Goal: Task Accomplishment & Management: Use online tool/utility

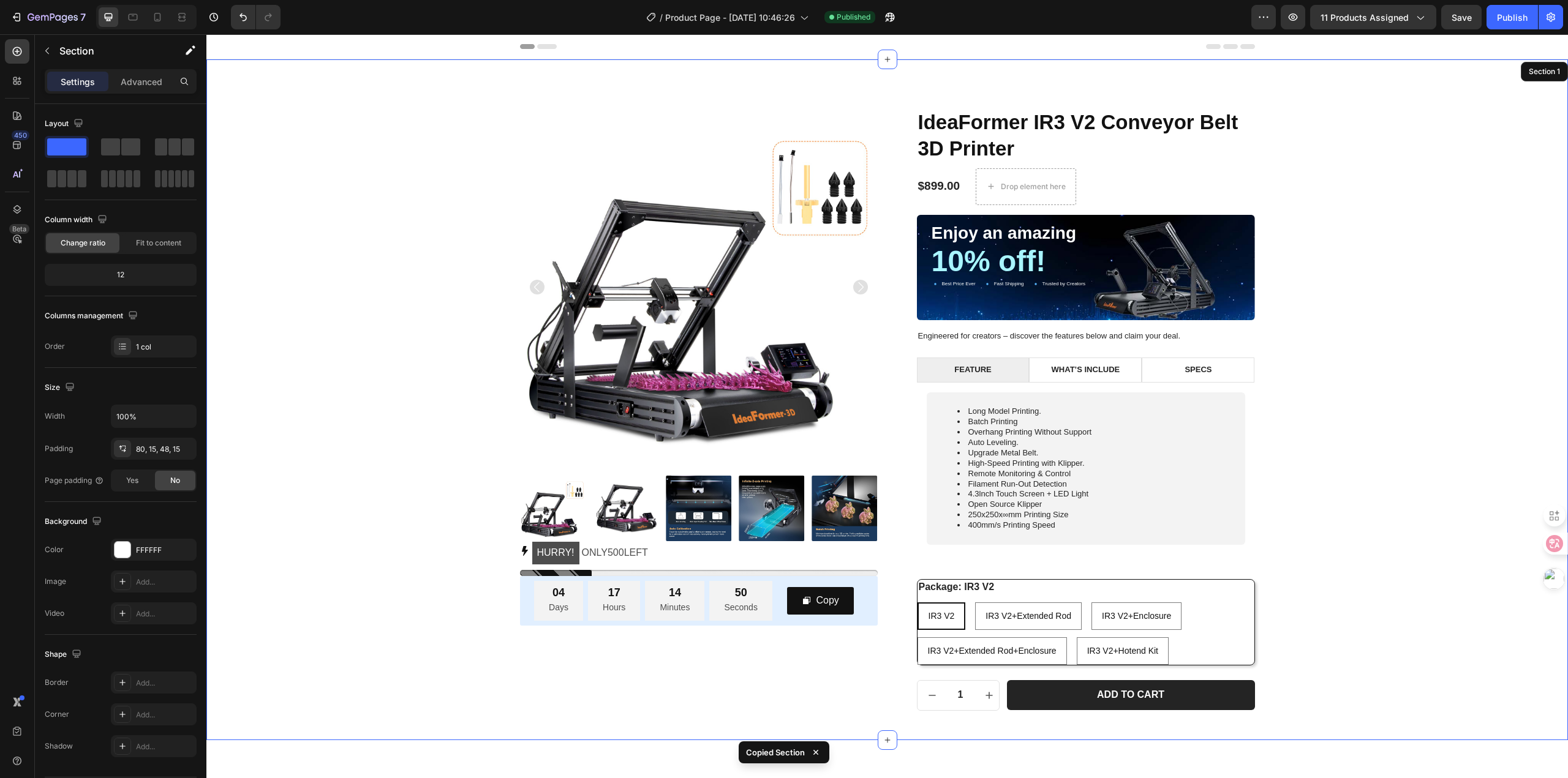
click at [1328, 292] on div "Product Images HURRY! ONLY 500 LEFT Stock Counter 04 Days 17 Hours 14 Minutes 5…" at bounding box center [887, 409] width 1343 height 602
click at [1218, 254] on p "10% off!" at bounding box center [1085, 262] width 309 height 32
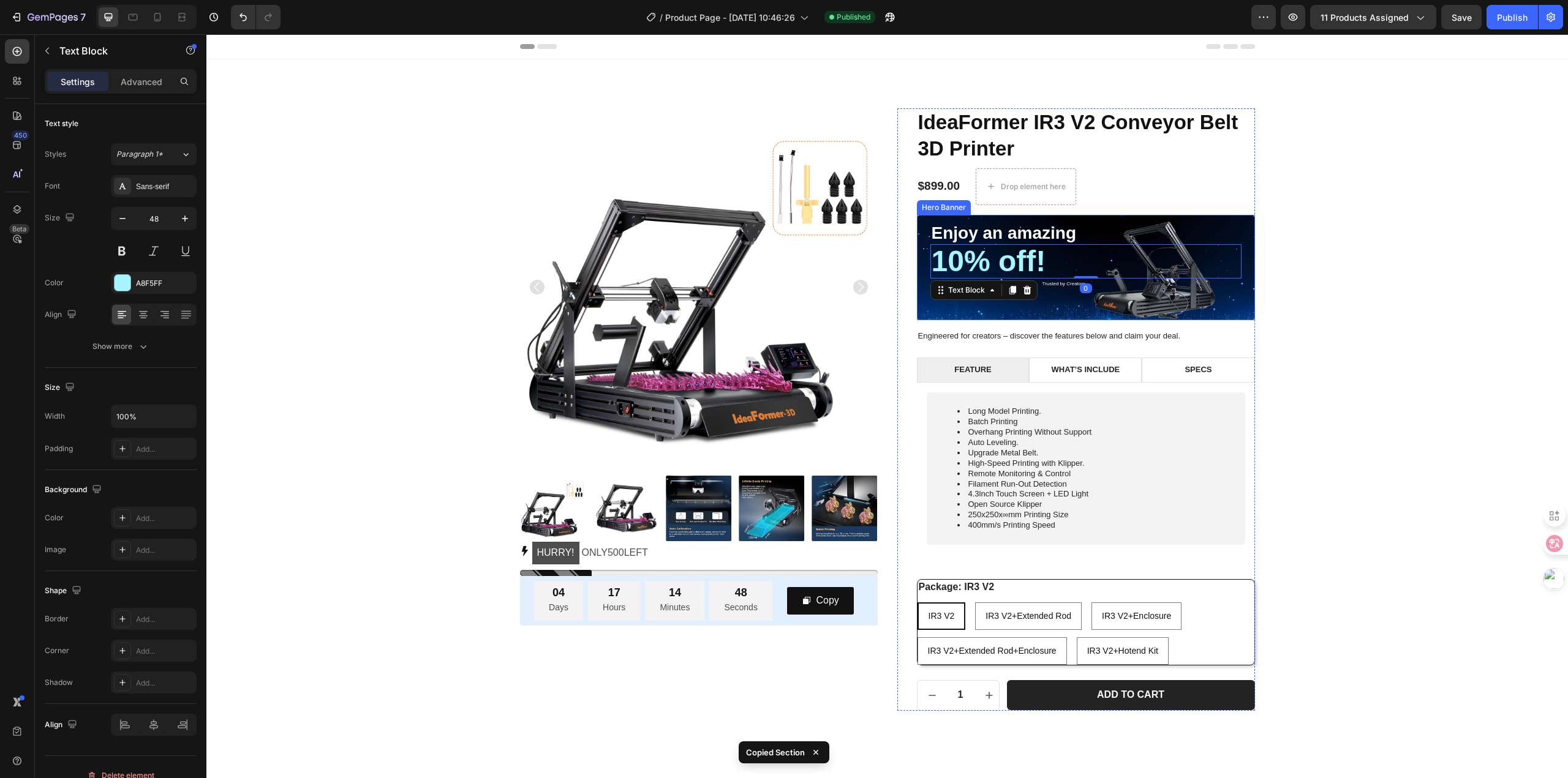
click at [1239, 226] on div "Enjoy an amazing Text Block 10% off! Text Block 0 Best Price Ever Item List Fas…" at bounding box center [1086, 267] width 338 height 106
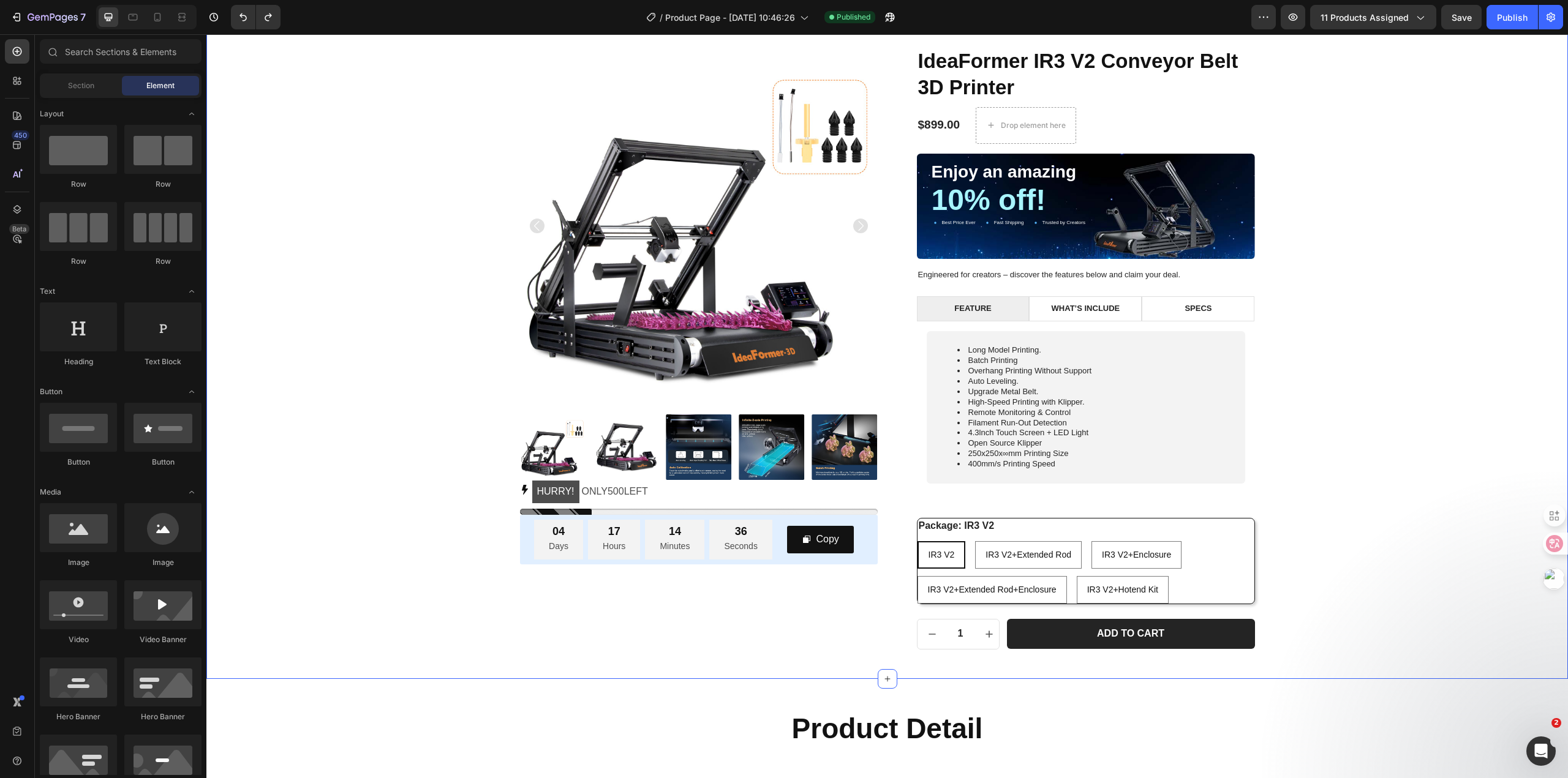
scroll to position [122, 0]
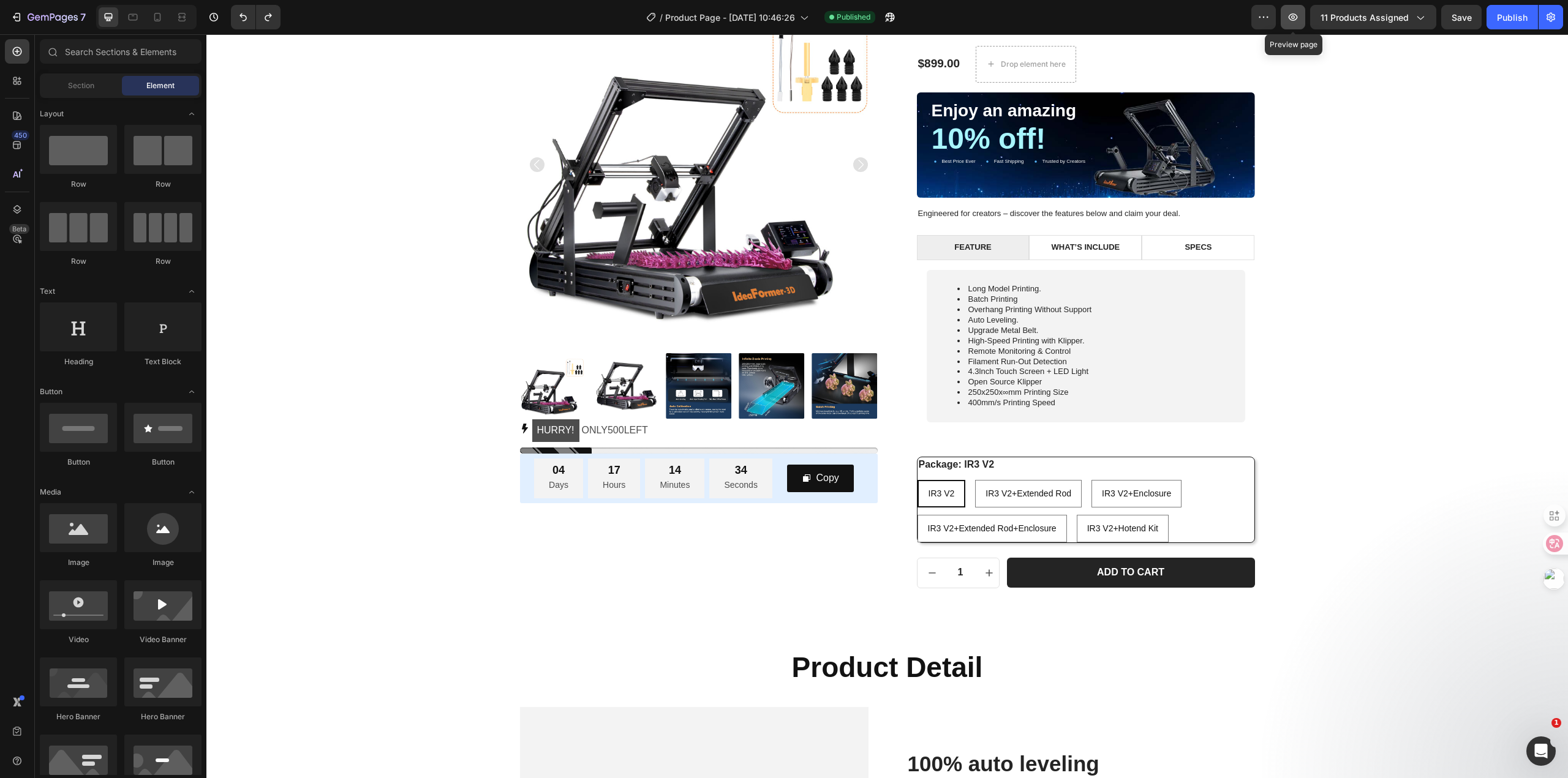
click at [1299, 16] on icon "button" at bounding box center [1292, 17] width 12 height 12
click at [1291, 16] on icon "button" at bounding box center [1292, 17] width 12 height 12
click at [669, 19] on span "Product Page - [DATE] 10:46:26" at bounding box center [730, 18] width 129 height 13
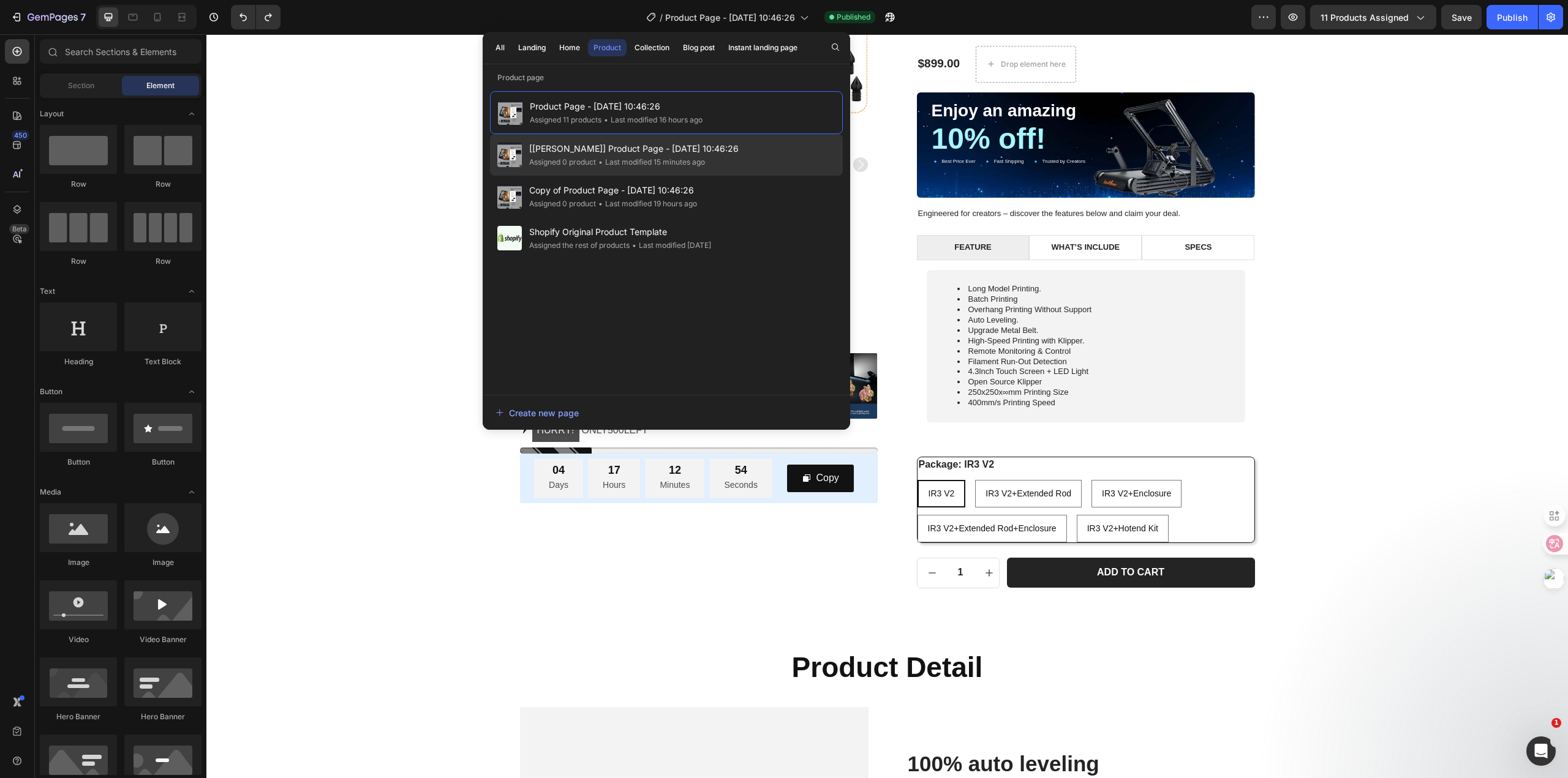
click at [752, 161] on div "[Nathan GemPages] Product Page - Jul 12, 10:46:26 Assigned 0 product • Last mod…" at bounding box center [666, 155] width 353 height 42
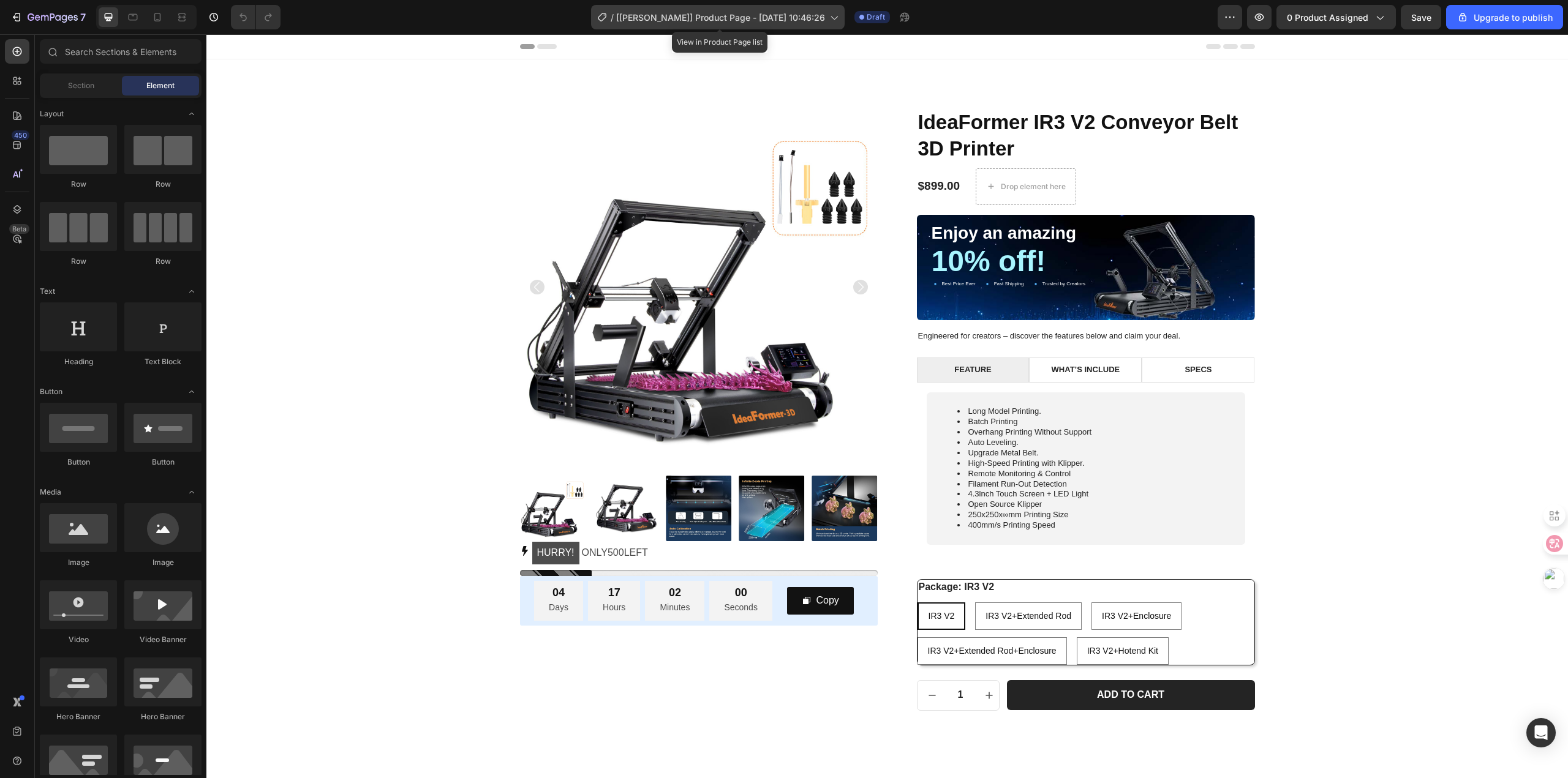
click at [728, 17] on span "[[PERSON_NAME]] Product Page - [DATE] 10:46:26" at bounding box center [720, 18] width 209 height 13
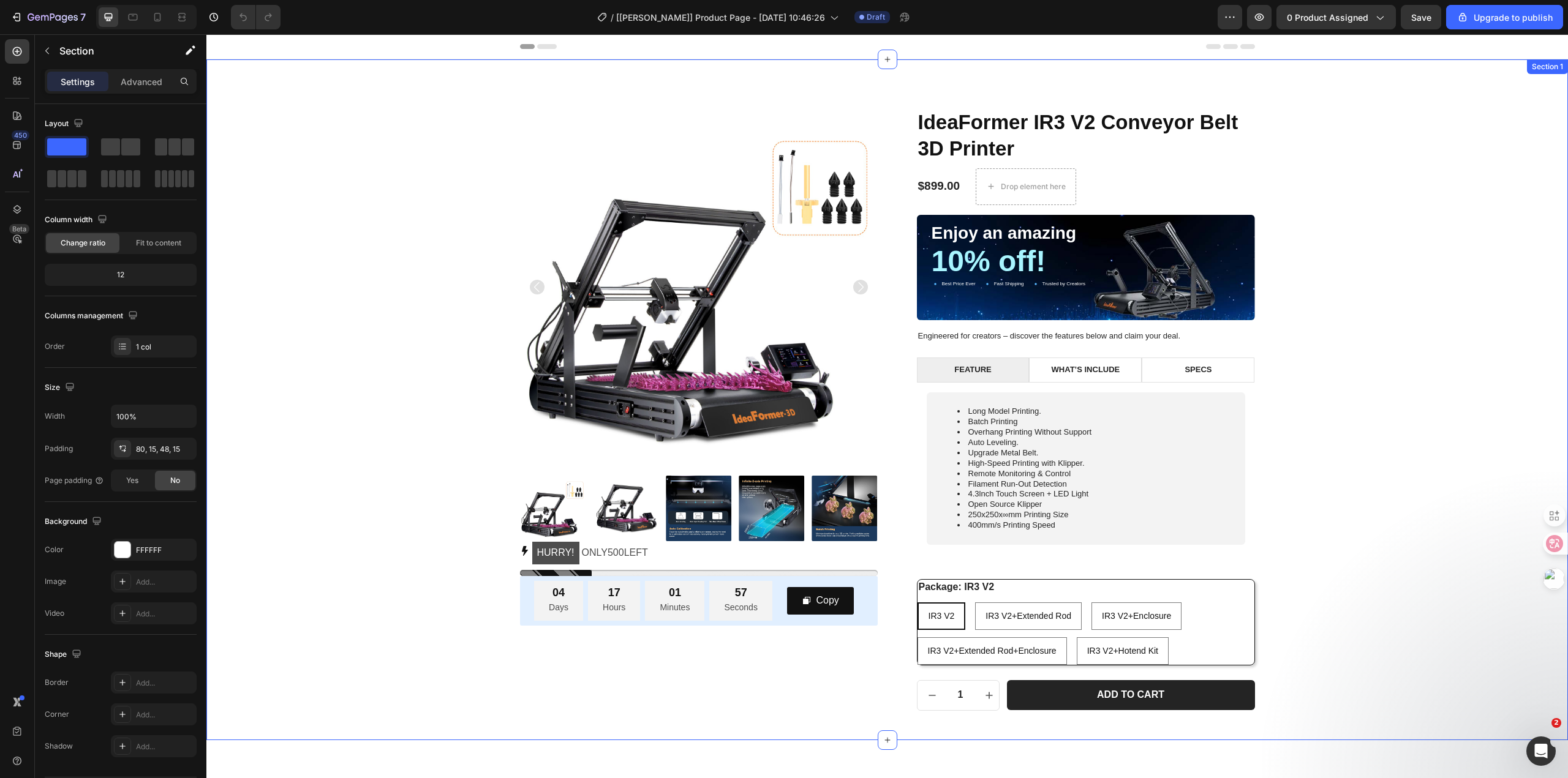
click at [1343, 160] on div "Product Images HURRY! ONLY 500 LEFT Stock Counter 04 Days 17 Hours 01 Minutes 5…" at bounding box center [887, 409] width 1343 height 602
click at [1256, 18] on icon "button" at bounding box center [1258, 17] width 12 height 12
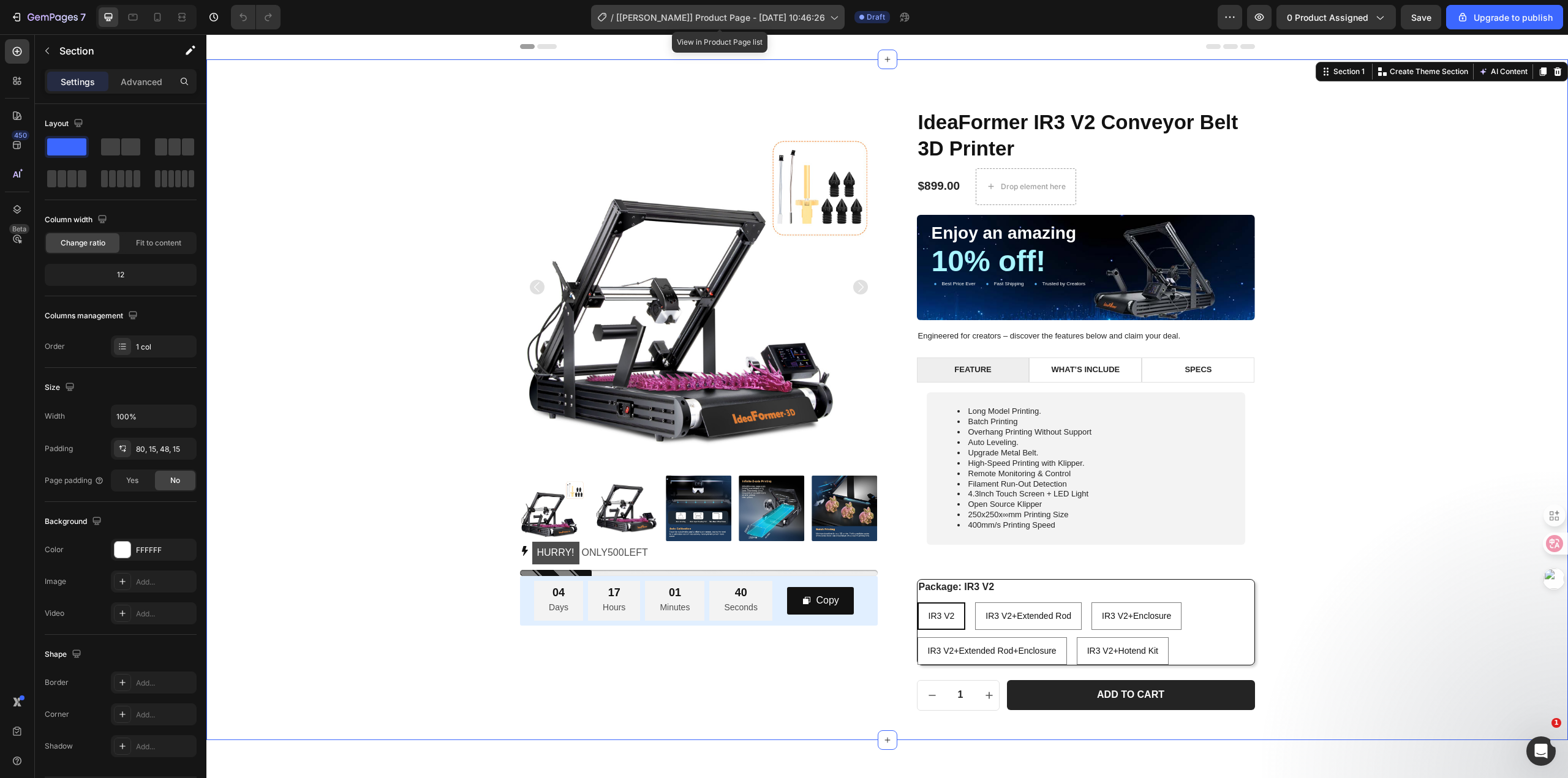
click at [833, 20] on icon at bounding box center [833, 17] width 12 height 12
click at [1417, 326] on div "Product Images HURRY! ONLY 500 LEFT Stock Counter 04 Days 17 Hours 01 Minutes 3…" at bounding box center [887, 409] width 1343 height 602
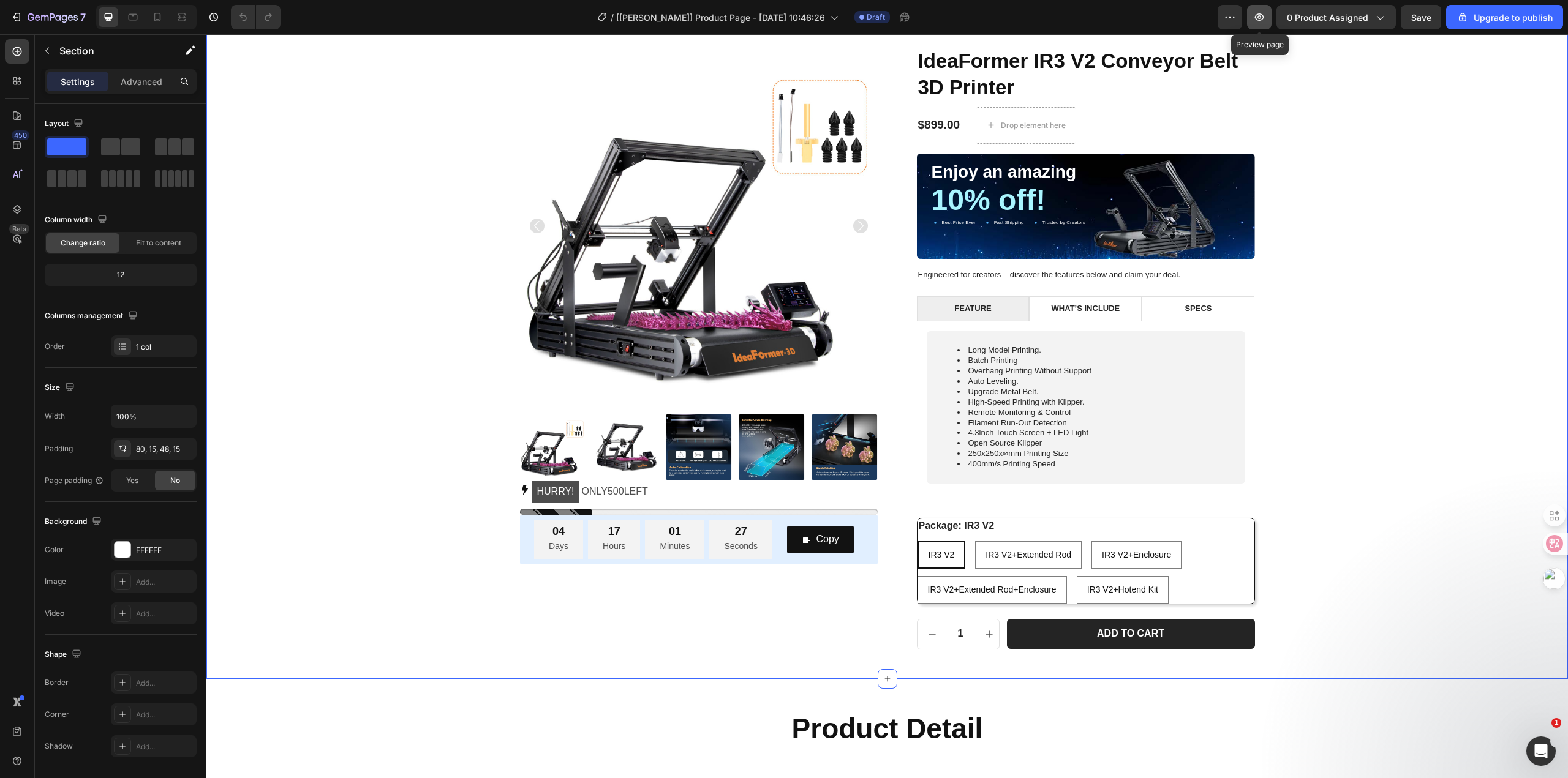
click at [1264, 16] on icon "button" at bounding box center [1259, 17] width 9 height 7
